Goal: Navigation & Orientation: Find specific page/section

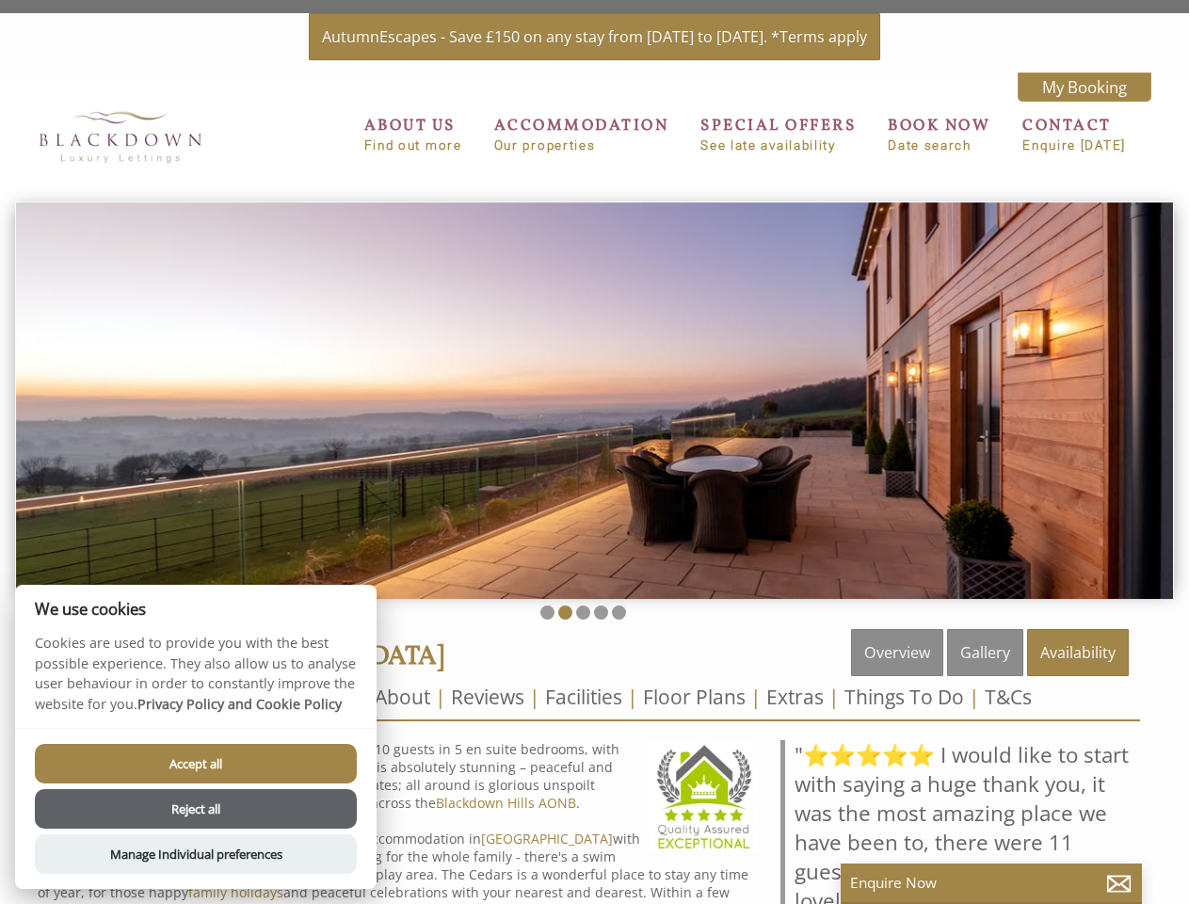
click at [594, 452] on img at bounding box center [594, 400] width 1157 height 397
click at [594, 396] on img at bounding box center [594, 400] width 1157 height 397
click at [547, 612] on li at bounding box center [548, 613] width 14 height 14
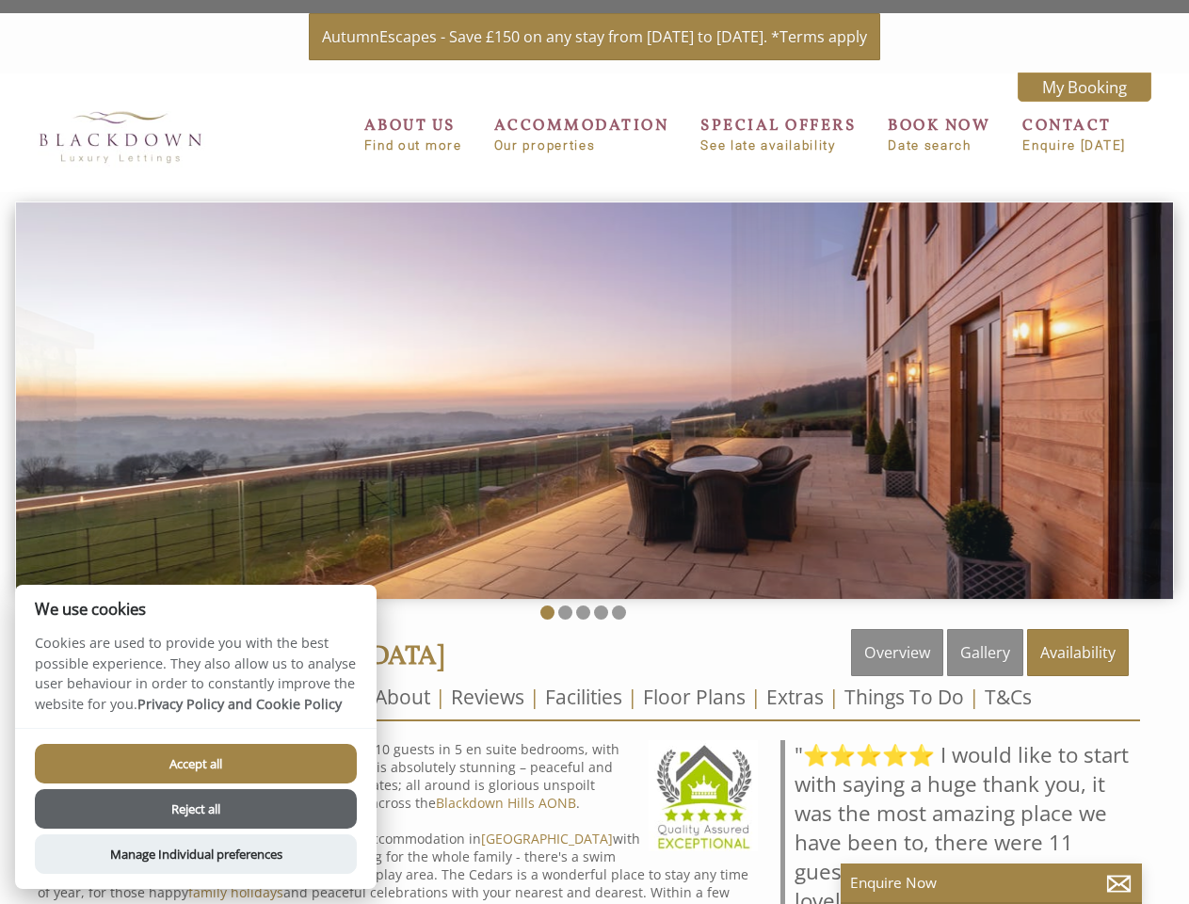
click at [565, 612] on li at bounding box center [565, 613] width 14 height 14
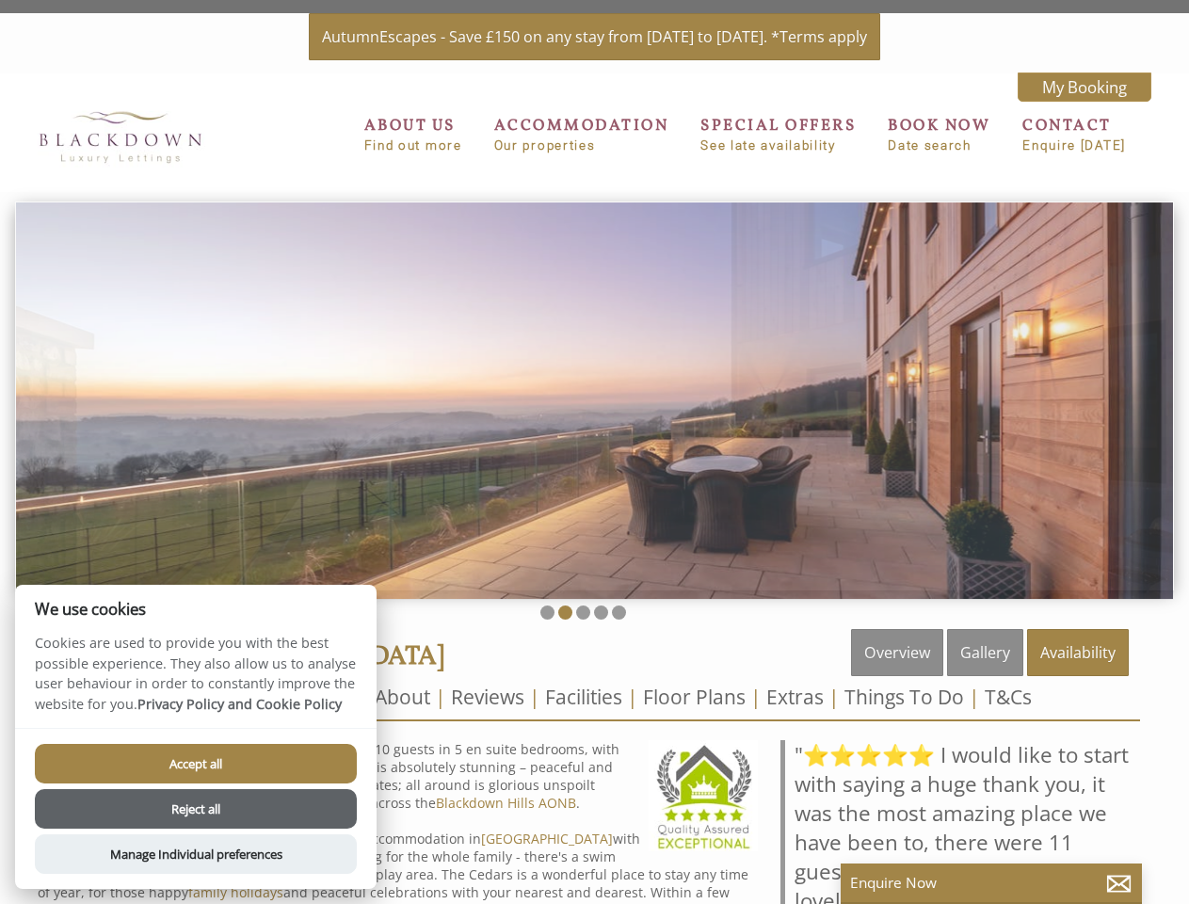
click at [583, 612] on li at bounding box center [583, 613] width 14 height 14
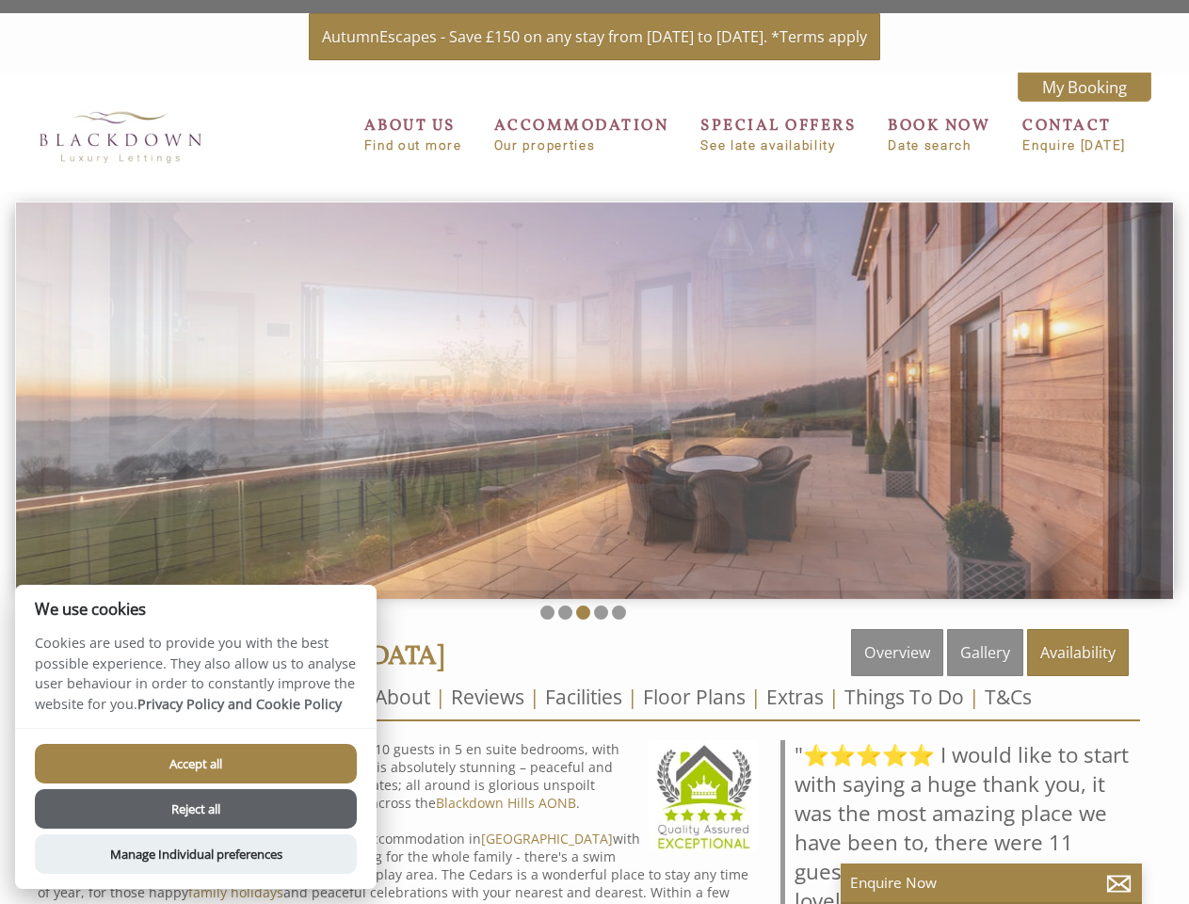
click at [601, 612] on li at bounding box center [601, 613] width 14 height 14
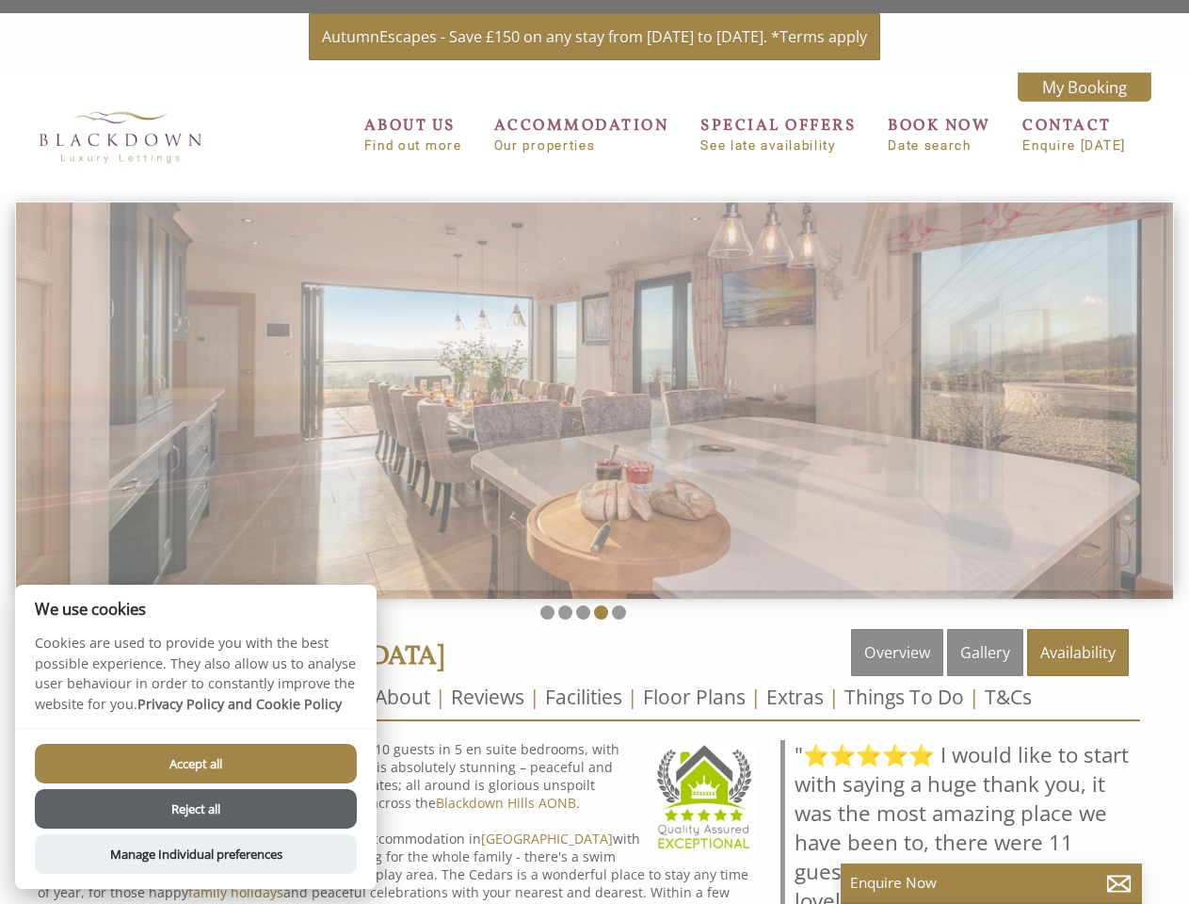
click at [619, 612] on li at bounding box center [619, 613] width 14 height 14
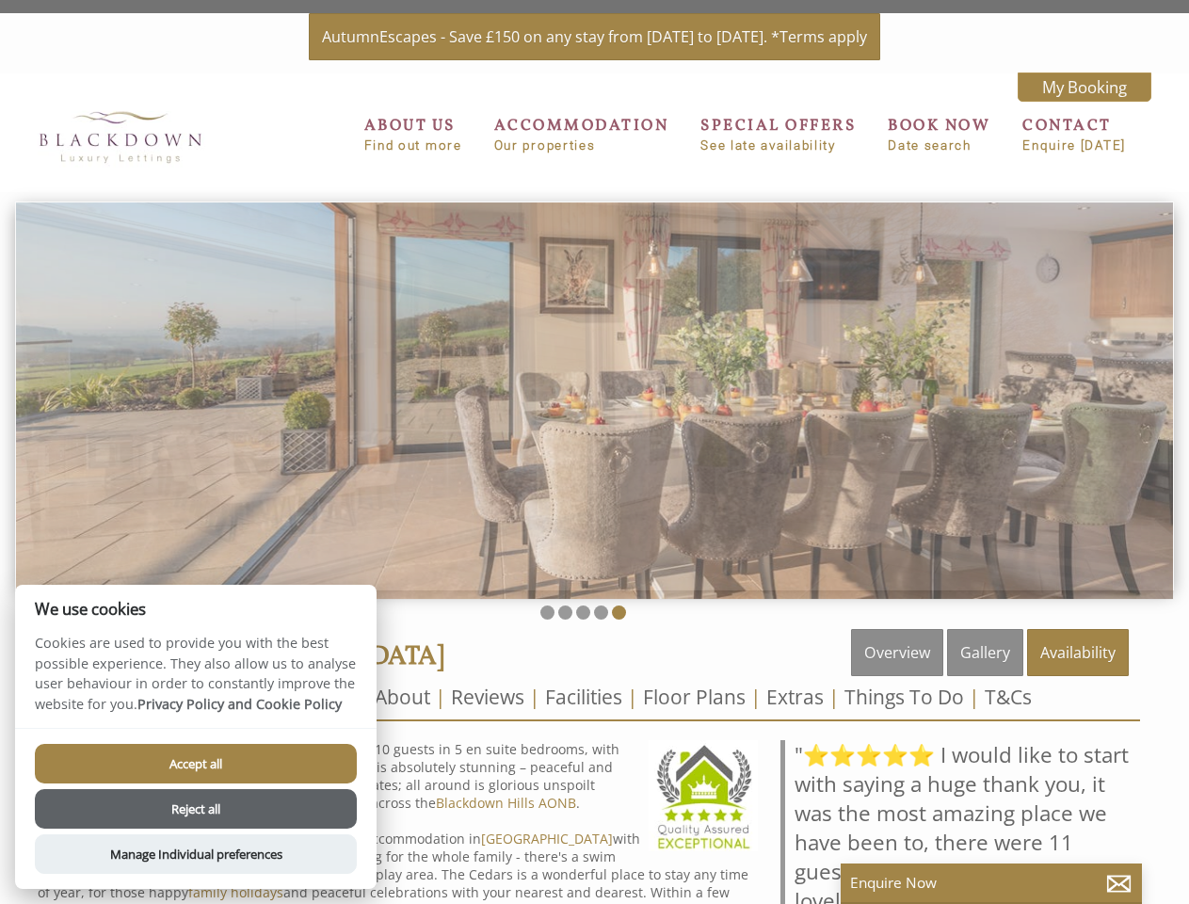
click at [196, 764] on button "Accept all" at bounding box center [196, 764] width 322 height 40
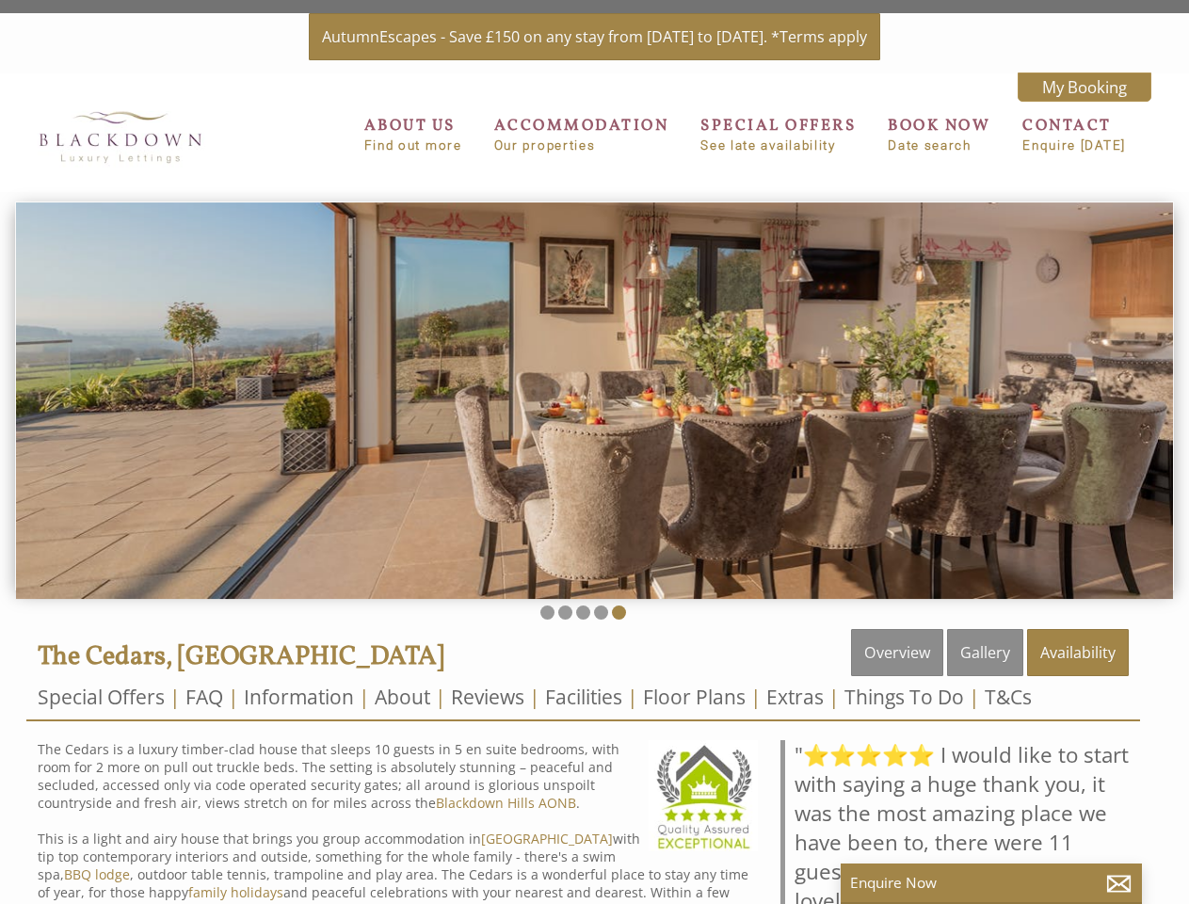
click at [196, 814] on button "Reject all" at bounding box center [196, 834] width 322 height 40
click at [196, 854] on div "Accept all Reject all Manage Individual preferences" at bounding box center [196, 832] width 362 height 161
